Goal: Transaction & Acquisition: Purchase product/service

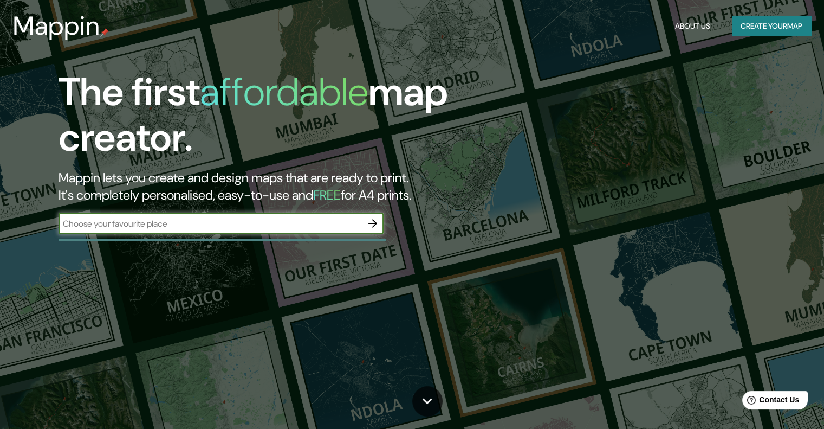
click at [247, 229] on input "text" at bounding box center [210, 223] width 303 height 12
click at [206, 223] on input "text" at bounding box center [210, 223] width 303 height 12
click at [780, 23] on button "Create your map" at bounding box center [771, 26] width 79 height 20
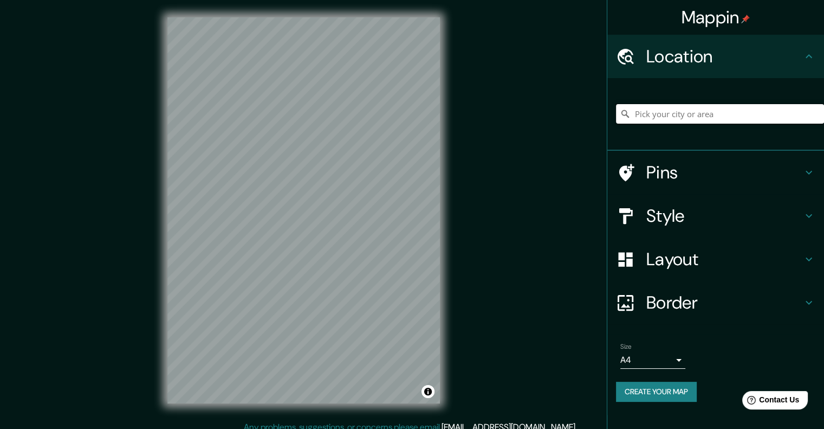
click at [722, 116] on input "Pick your city or area" at bounding box center [720, 114] width 208 height 20
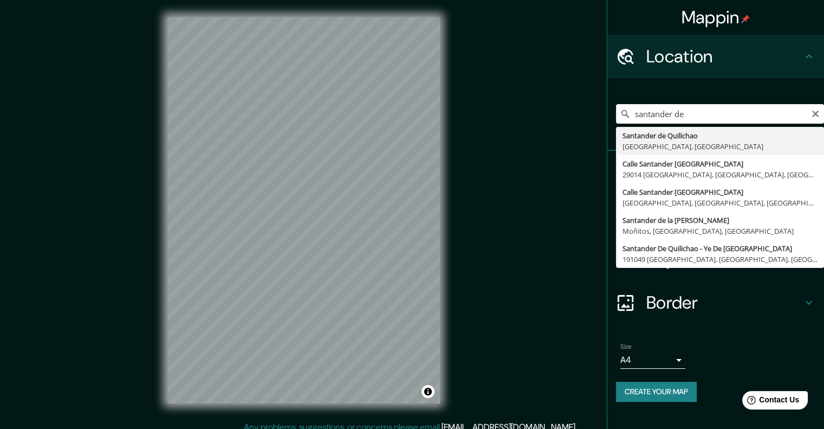
type input "Santander de Quilichao, [GEOGRAPHIC_DATA], [GEOGRAPHIC_DATA]"
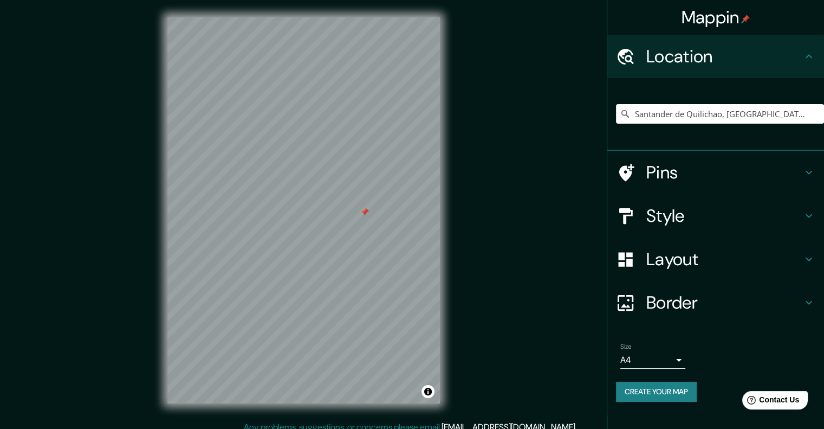
click at [660, 159] on div "Pins" at bounding box center [715, 172] width 217 height 43
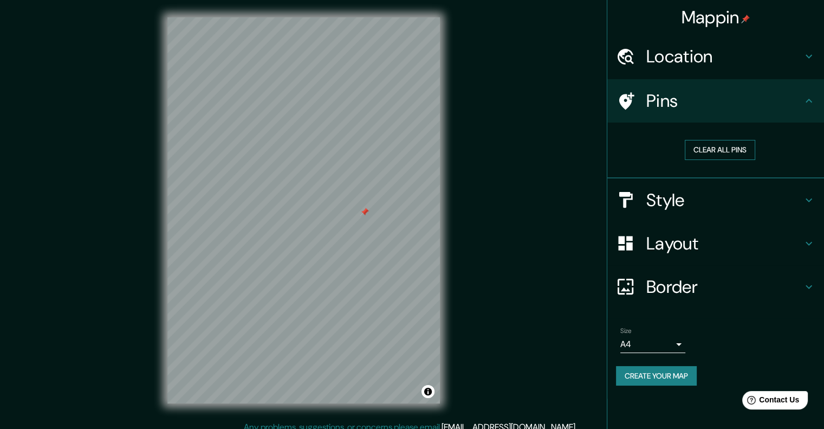
click at [687, 140] on button "Clear all pins" at bounding box center [720, 150] width 70 height 20
click at [659, 366] on button "Create your map" at bounding box center [656, 376] width 81 height 20
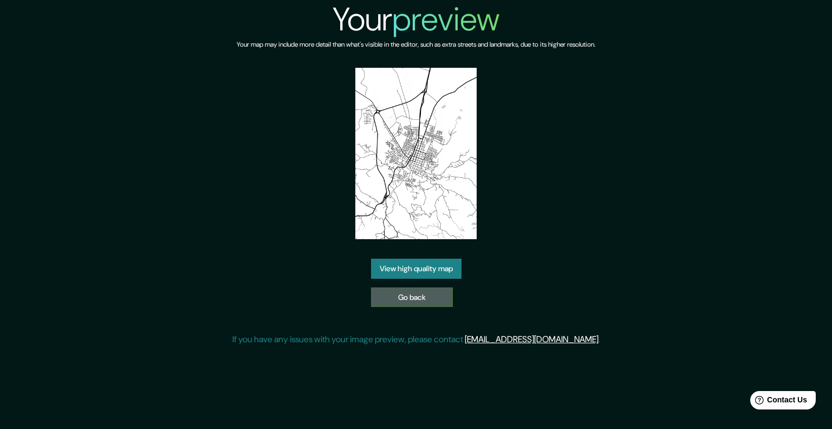
click at [414, 299] on link "Go back" at bounding box center [412, 297] width 82 height 20
click at [399, 275] on link "View high quality map" at bounding box center [416, 268] width 90 height 20
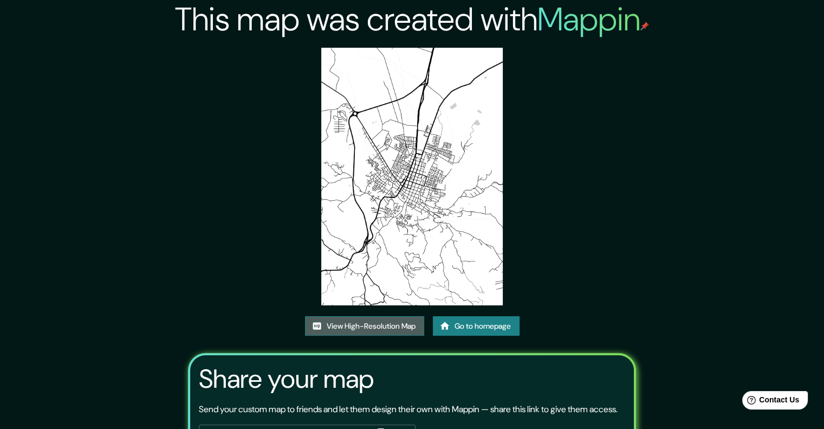
click at [368, 324] on link "View High-Resolution Map" at bounding box center [364, 326] width 119 height 20
click at [384, 322] on link "View High-Resolution Map" at bounding box center [364, 326] width 119 height 20
click at [477, 318] on link "Go to homepage" at bounding box center [476, 326] width 87 height 20
click at [418, 180] on img at bounding box center [412, 176] width 182 height 257
click at [418, 181] on img at bounding box center [412, 176] width 182 height 257
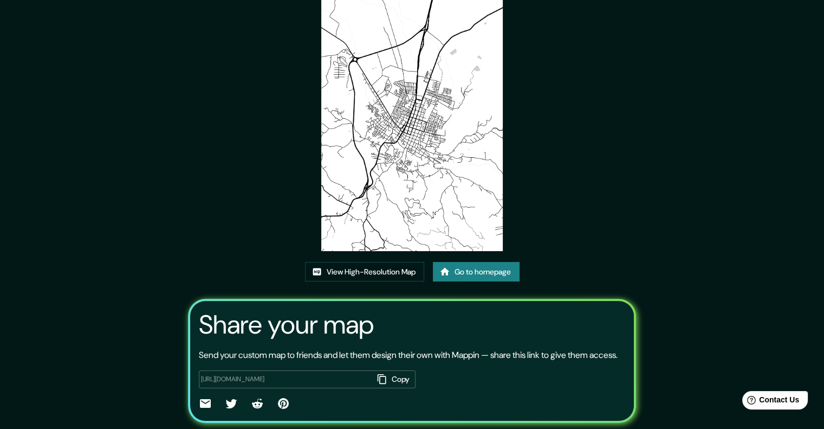
scroll to position [99, 0]
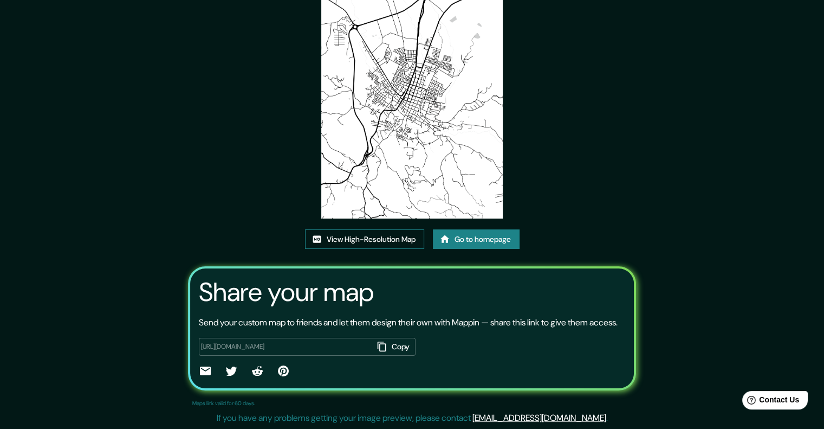
drag, startPoint x: 393, startPoint y: 209, endPoint x: 386, endPoint y: 218, distance: 11.6
click at [387, 218] on div "This map was created with Mappin View High-Resolution Map Go to homepage Share …" at bounding box center [412, 170] width 474 height 515
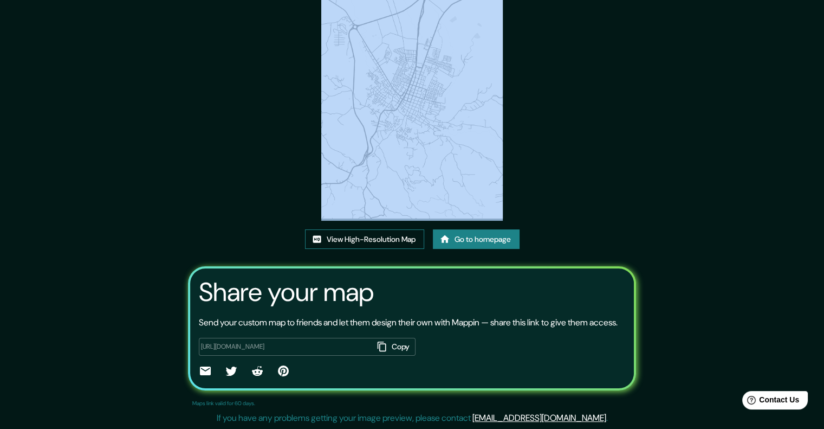
click at [386, 229] on link "View High-Resolution Map" at bounding box center [364, 239] width 119 height 20
click at [378, 347] on icon "button" at bounding box center [382, 346] width 11 height 11
click at [378, 347] on button "Copied" at bounding box center [392, 347] width 47 height 18
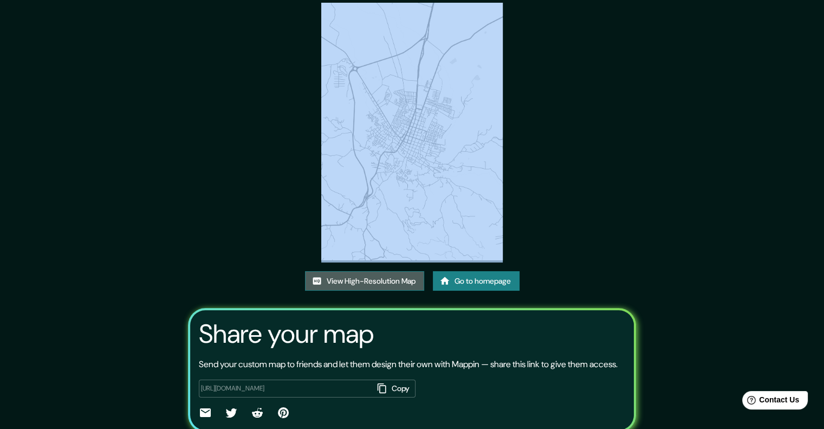
click at [383, 274] on link "View High-Resolution Map" at bounding box center [364, 281] width 119 height 20
